Goal: Information Seeking & Learning: Learn about a topic

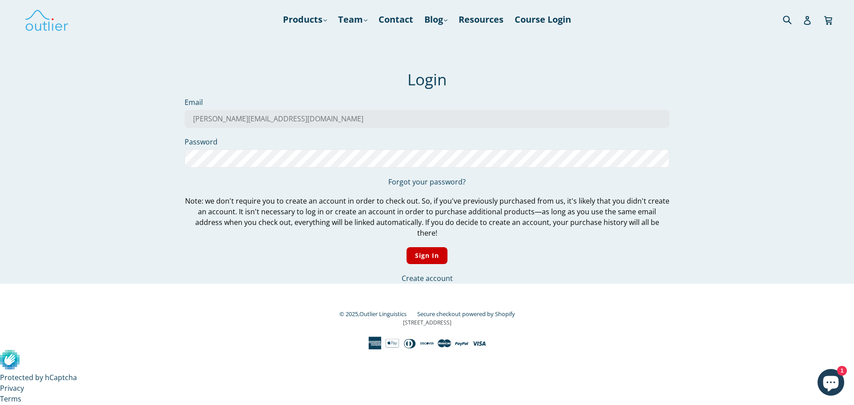
type input "matthew.king015@gmail.com"
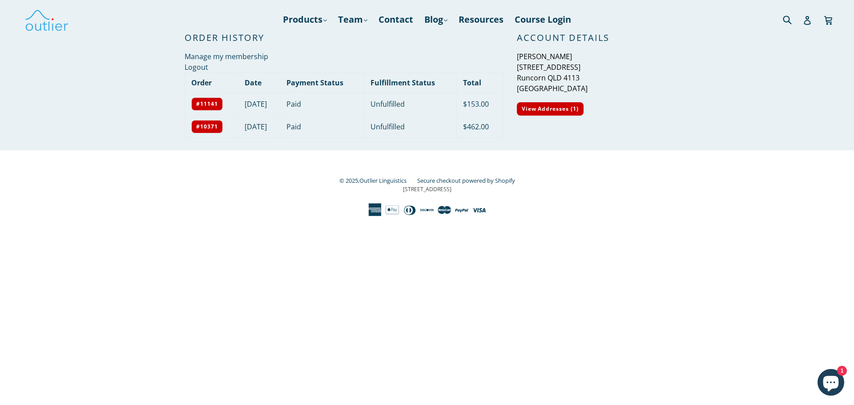
click at [312, 177] on div "© 2025, Outlier Linguistics Secure checkout powered by Shopify 3 Germay Drive S…" at bounding box center [427, 196] width 485 height 42
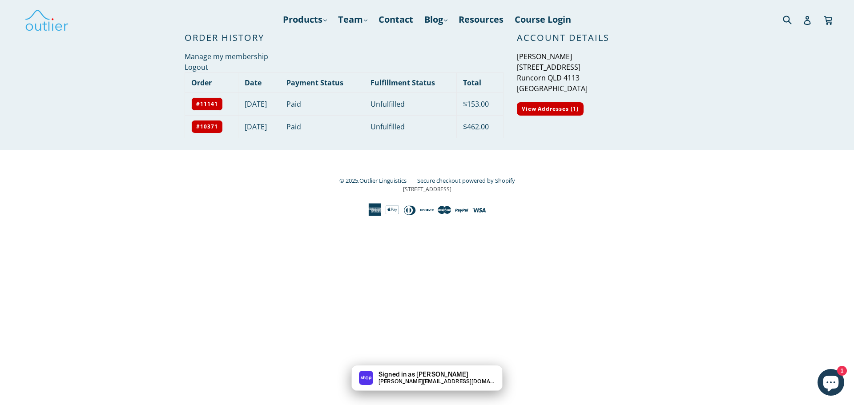
click at [473, 106] on td "$153.00" at bounding box center [480, 104] width 46 height 23
drag, startPoint x: 495, startPoint y: 129, endPoint x: 470, endPoint y: 128, distance: 25.4
click at [470, 128] on td "$462.00" at bounding box center [480, 126] width 46 height 23
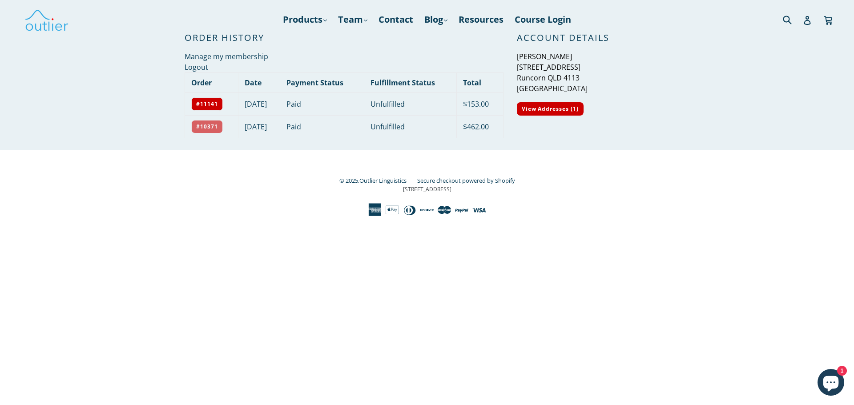
click at [201, 128] on link "#10371" at bounding box center [207, 126] width 32 height 13
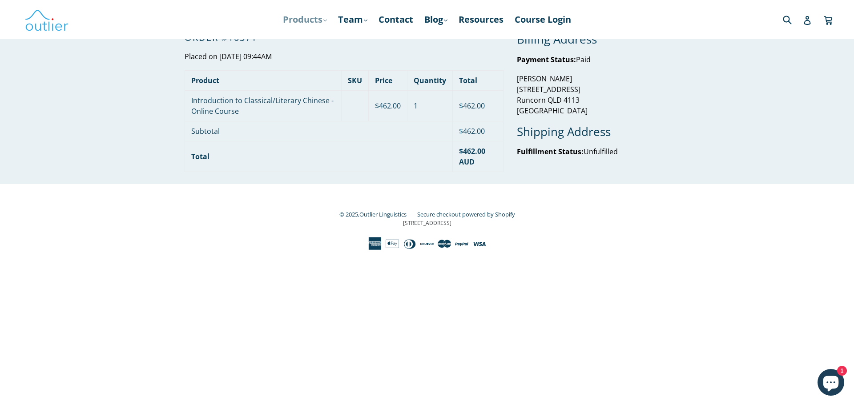
click at [307, 21] on link "Products .cls-1{fill:#231f20} expand" at bounding box center [305, 20] width 53 height 16
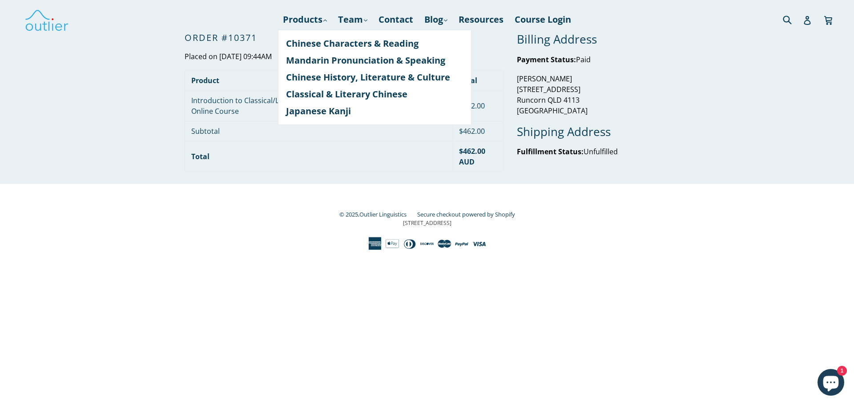
click at [312, 186] on div "© 2025, Outlier Linguistics Secure checkout powered by Shopify 3 Germay Drive S…" at bounding box center [427, 217] width 485 height 66
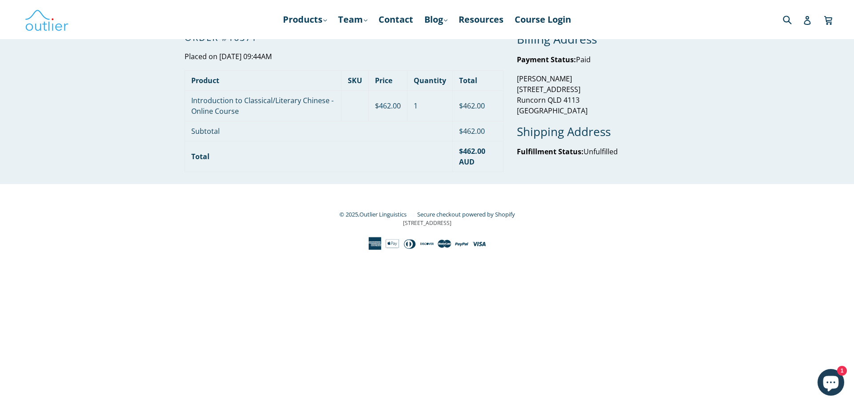
click at [805, 29] on div "Submit Search Account Cart Cart expand/collapse" at bounding box center [759, 19] width 142 height 39
click at [807, 20] on icon at bounding box center [807, 20] width 7 height 9
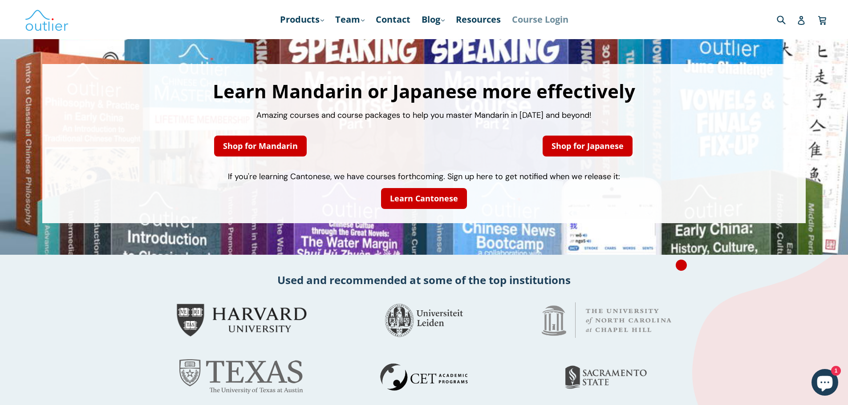
click at [551, 16] on link "Course Login" at bounding box center [539, 20] width 65 height 16
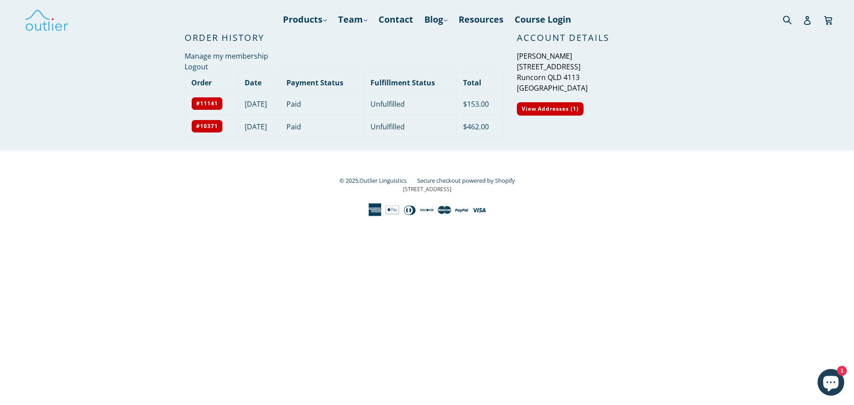
click at [319, 18] on link "Products .cls-1{fill:#231f20} expand" at bounding box center [305, 20] width 53 height 16
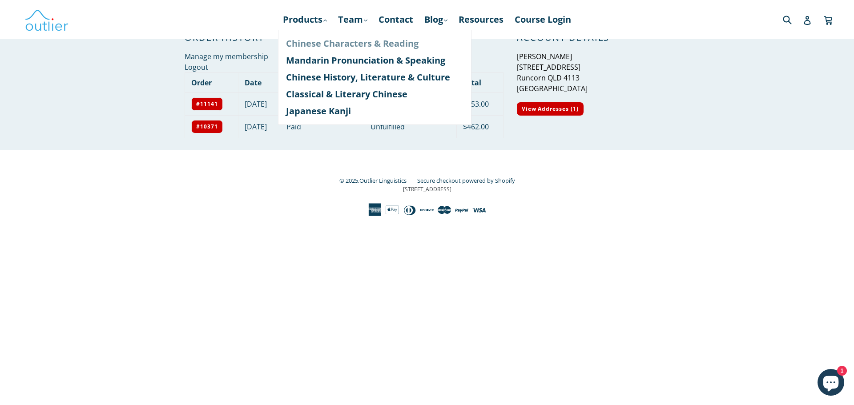
click at [324, 45] on link "Chinese Characters & Reading" at bounding box center [375, 43] width 178 height 17
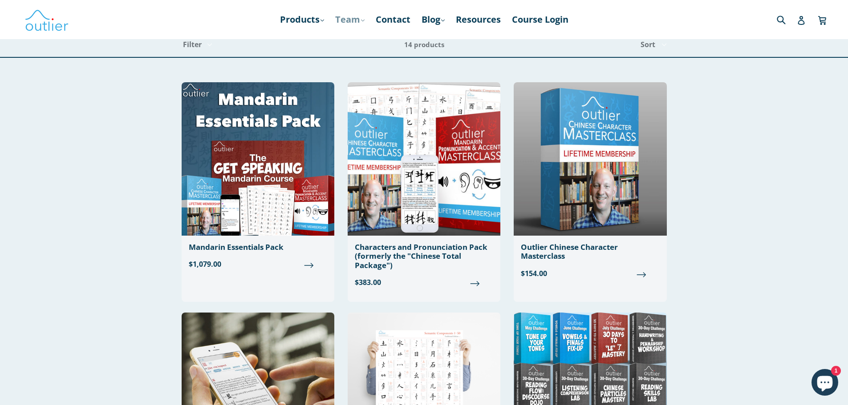
click at [358, 21] on link "Team .cls-1{fill:#231f20} expand" at bounding box center [350, 20] width 38 height 16
click at [449, 19] on link "Blog .cls-1{fill:#231f20} expand" at bounding box center [433, 20] width 32 height 16
click at [451, 41] on link "Chinese" at bounding box center [452, 43] width 54 height 17
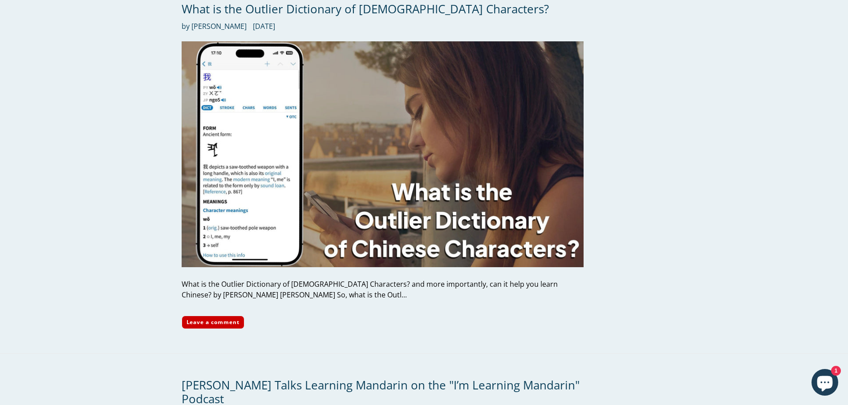
scroll to position [55, 0]
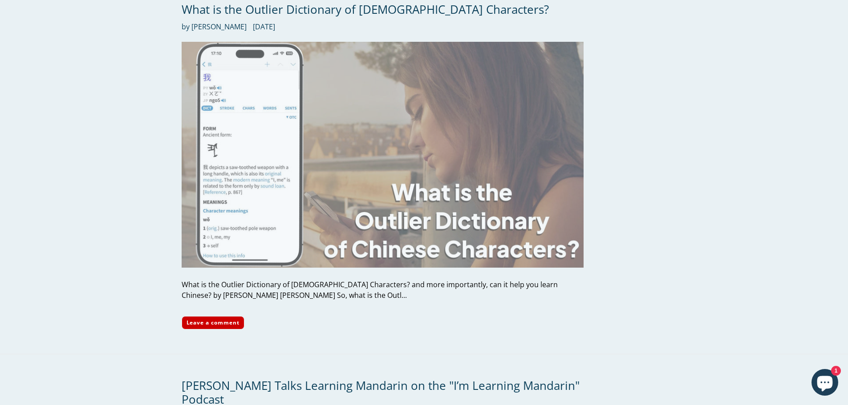
click at [396, 158] on img at bounding box center [383, 155] width 402 height 226
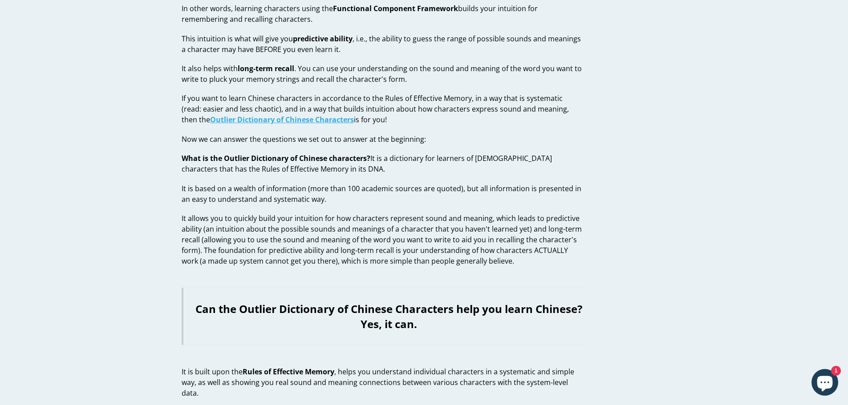
scroll to position [7011, 0]
click at [292, 115] on strong "Outlier Dictionary of Chinese Characters" at bounding box center [282, 120] width 144 height 10
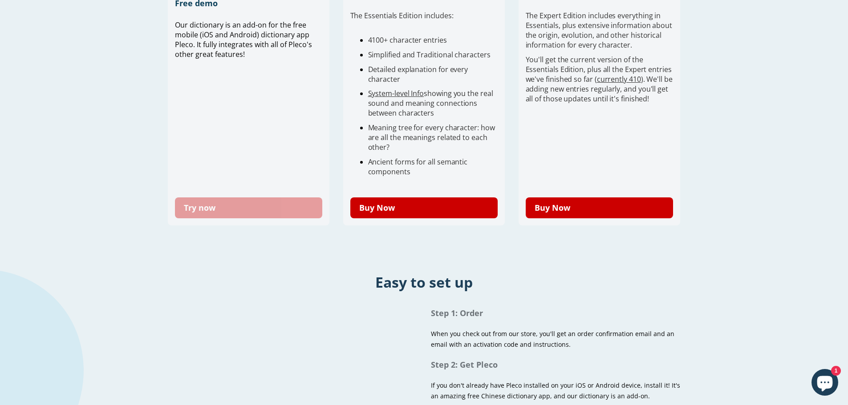
scroll to position [305, 0]
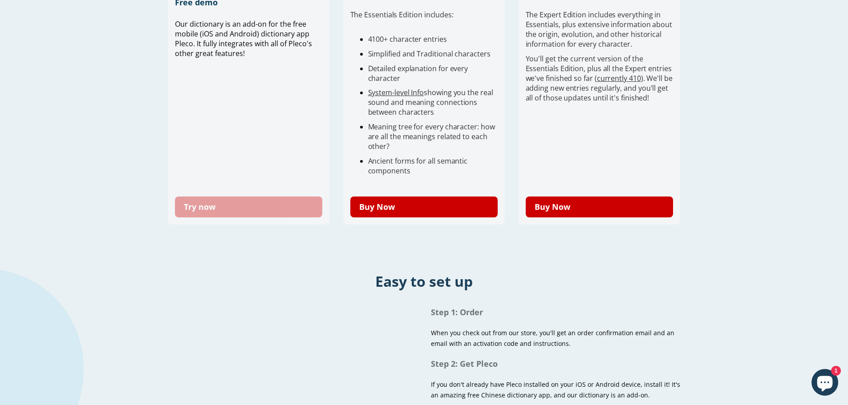
click at [254, 205] on link "Try now" at bounding box center [249, 207] width 148 height 21
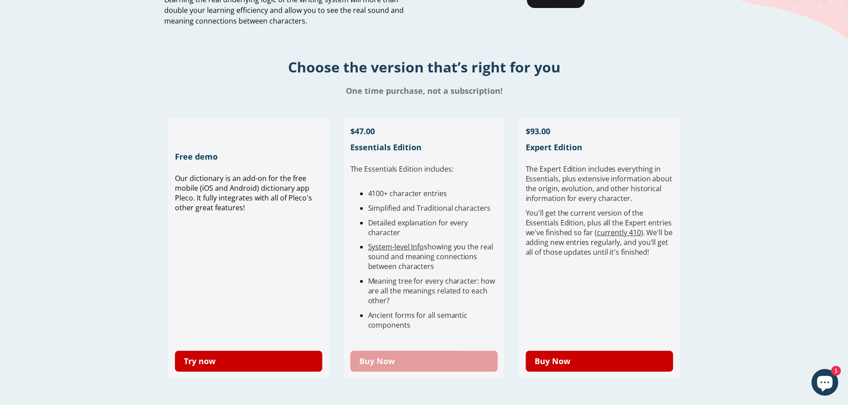
scroll to position [160, 0]
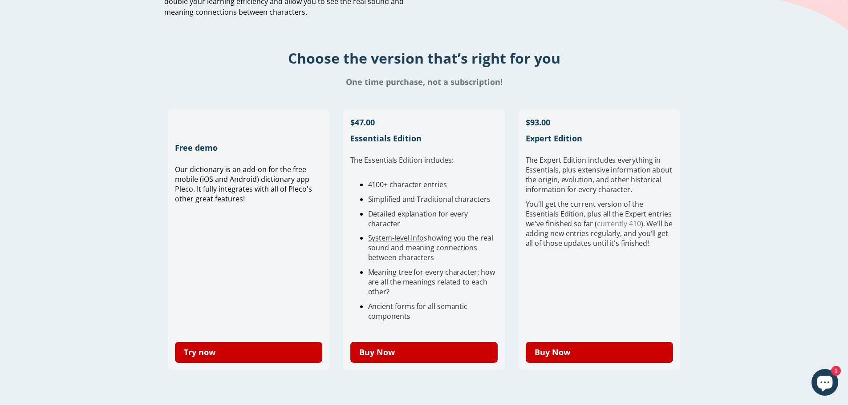
click at [611, 222] on link "currently 410" at bounding box center [619, 224] width 44 height 10
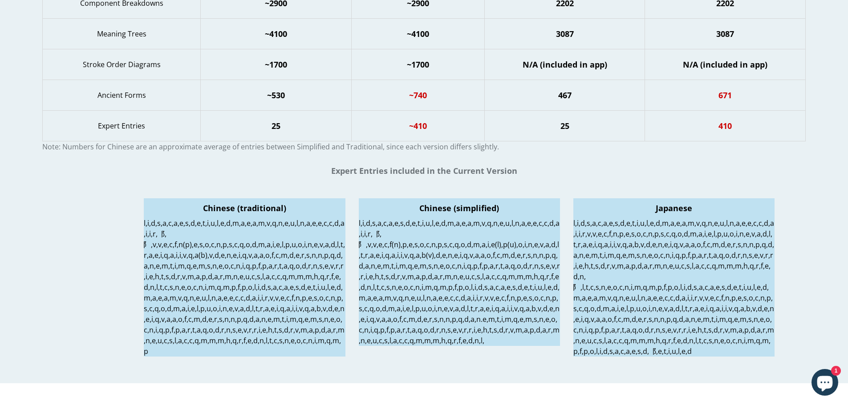
scroll to position [327, 0]
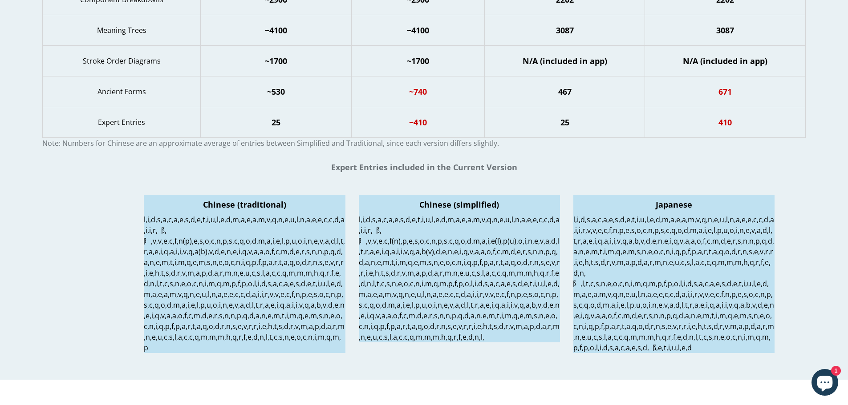
click at [431, 250] on p at bounding box center [459, 279] width 201 height 128
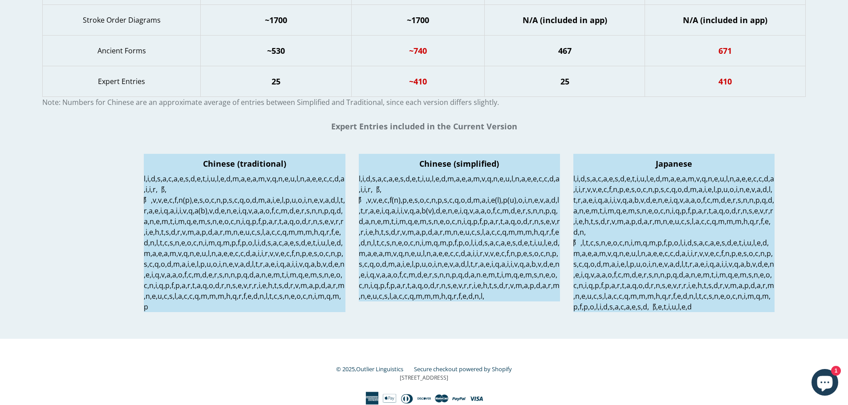
scroll to position [432, 0]
